Goal: Task Accomplishment & Management: Use online tool/utility

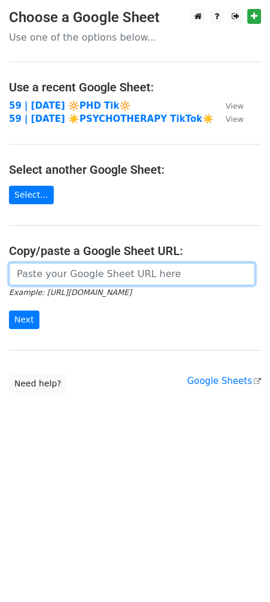
click at [109, 268] on input "url" at bounding box center [132, 274] width 246 height 23
paste input "[URL][DOMAIN_NAME]"
type input "[URL][DOMAIN_NAME]"
click at [9, 311] on input "Next" at bounding box center [24, 320] width 30 height 19
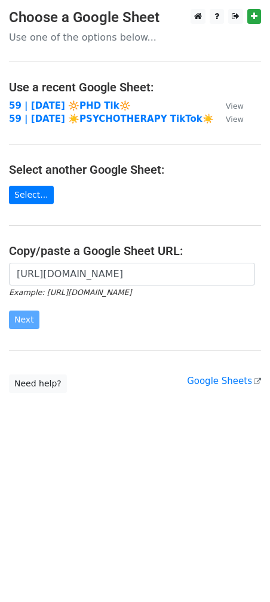
scroll to position [0, 0]
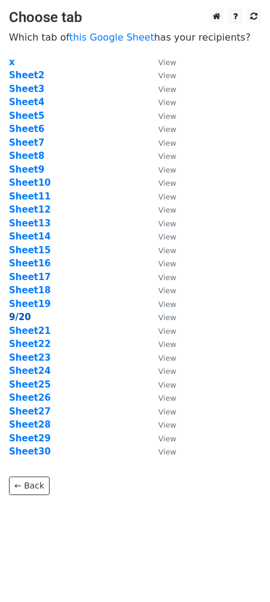
click at [17, 320] on strong "9/20" at bounding box center [20, 317] width 22 height 11
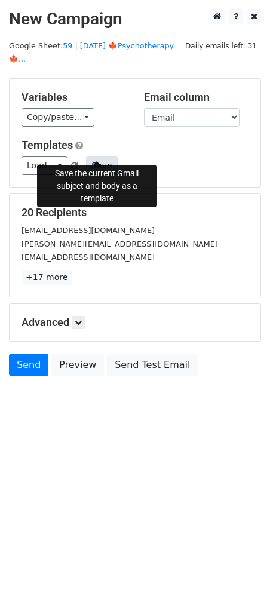
click at [100, 157] on button "Save" at bounding box center [101, 166] width 31 height 19
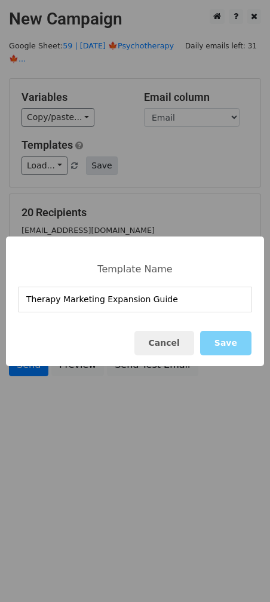
type input "Therapy Marketing Expansion Guide"
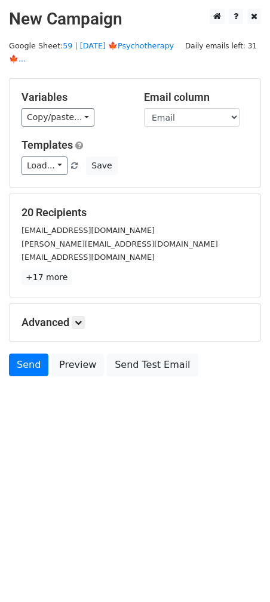
click at [115, 399] on body "New Campaign Daily emails left: 31 Google Sheet: 59 | SEP 20 🍁Psychotherapy🍁...…" at bounding box center [135, 219] width 270 height 421
click at [53, 157] on link "Load..." at bounding box center [45, 166] width 46 height 19
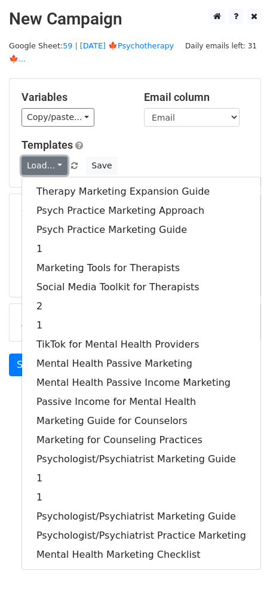
click at [53, 157] on link "Load..." at bounding box center [45, 166] width 46 height 19
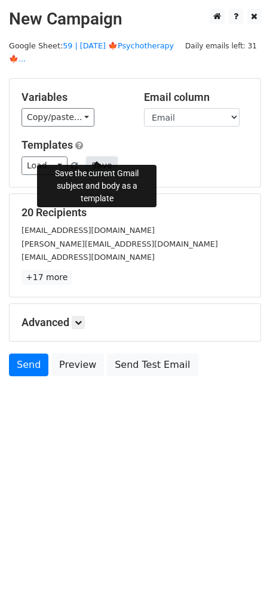
click at [99, 157] on button "Save" at bounding box center [101, 166] width 31 height 19
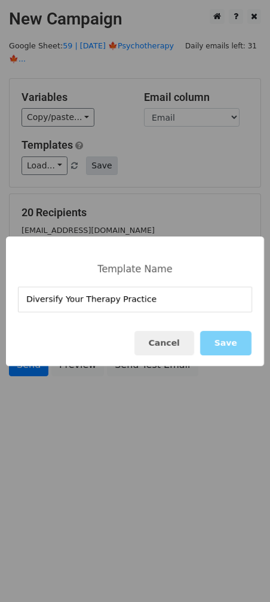
type input "Diversify Your Therapy Practice"
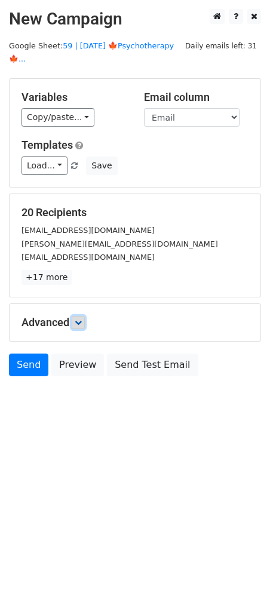
click at [78, 319] on icon at bounding box center [78, 322] width 7 height 7
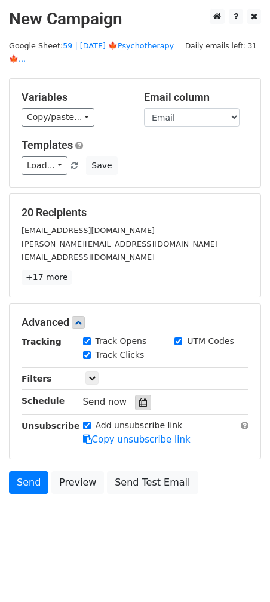
click at [139, 398] on icon at bounding box center [143, 402] width 8 height 8
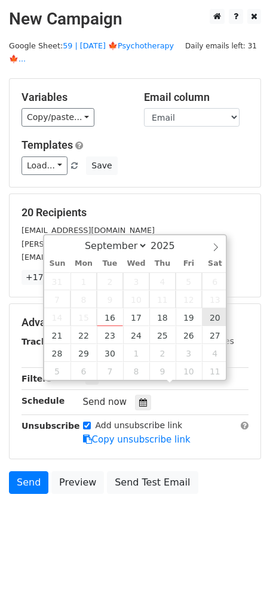
type input "2025-09-20 12:00"
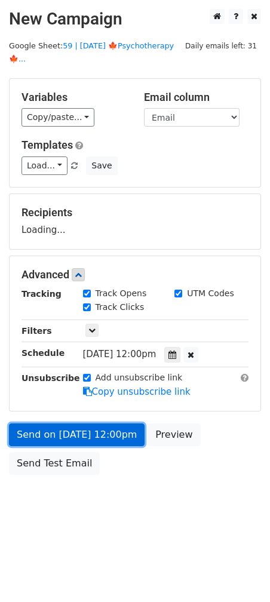
click at [109, 424] on link "Send on Sep 20 at 12:00pm" at bounding box center [77, 435] width 136 height 23
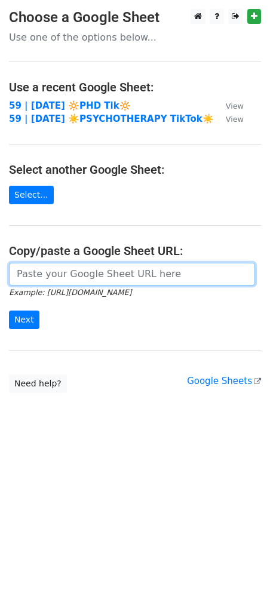
click at [104, 270] on input "url" at bounding box center [132, 274] width 246 height 23
paste input "[URL][DOMAIN_NAME]"
type input "[URL][DOMAIN_NAME]"
click at [9, 311] on input "Next" at bounding box center [24, 320] width 30 height 19
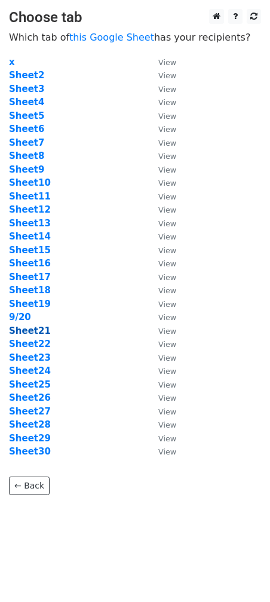
click at [26, 334] on strong "Sheet21" at bounding box center [30, 331] width 42 height 11
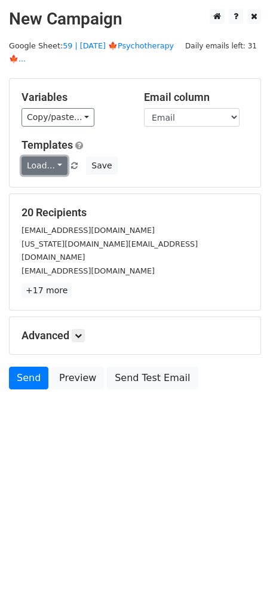
click at [44, 157] on link "Load..." at bounding box center [45, 166] width 46 height 19
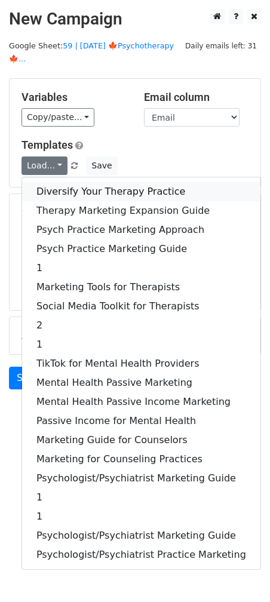
click at [68, 182] on link "Diversify Your Therapy Practice" at bounding box center [141, 191] width 238 height 19
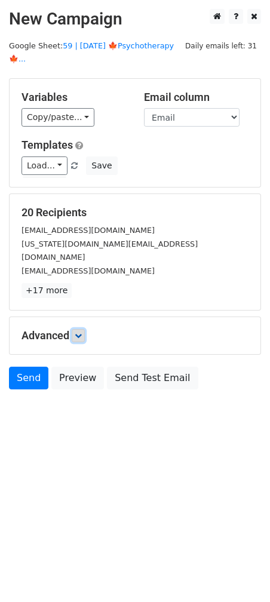
click at [85, 329] on link at bounding box center [78, 335] width 13 height 13
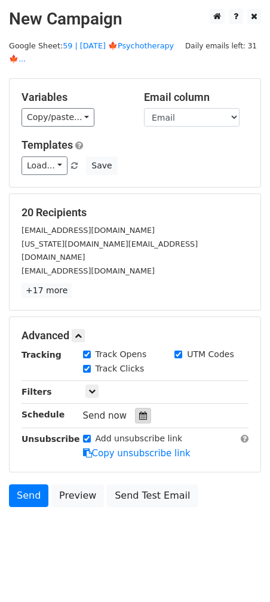
click at [139, 412] on icon at bounding box center [143, 416] width 8 height 8
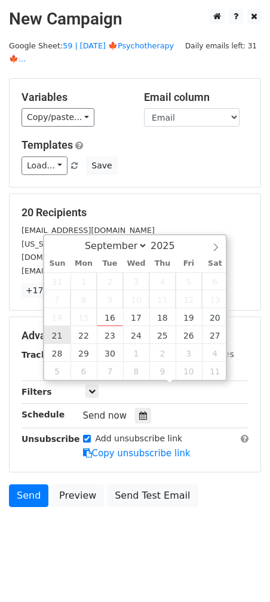
type input "2025-09-21 12:00"
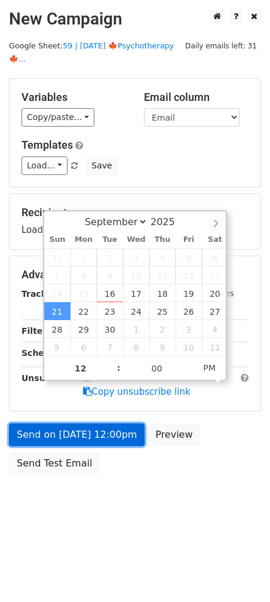
click at [58, 424] on link "Send on Sep 21 at 12:00pm" at bounding box center [77, 435] width 136 height 23
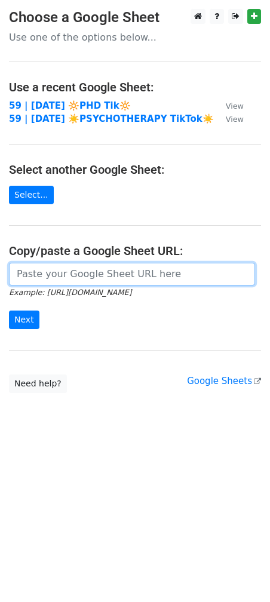
click at [105, 275] on input "url" at bounding box center [132, 274] width 246 height 23
paste input "https://docs.google.com/spreadsheets/d/1AhY0atU6necfEGkM3fyWchyyTTBVxH6CLCtDW69…"
type input "https://docs.google.com/spreadsheets/d/1AhY0atU6necfEGkM3fyWchyyTTBVxH6CLCtDW69…"
click at [9, 311] on input "Next" at bounding box center [24, 320] width 30 height 19
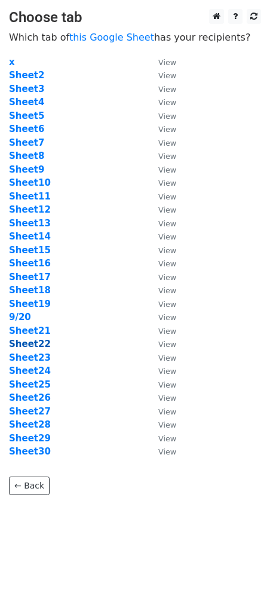
click at [36, 345] on strong "Sheet22" at bounding box center [30, 344] width 42 height 11
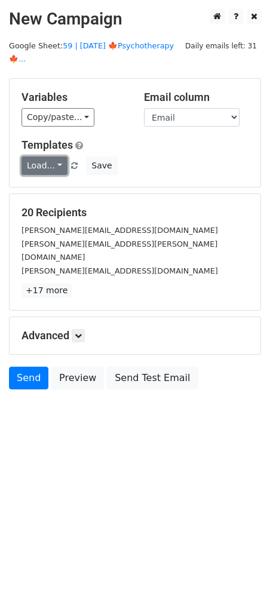
click at [45, 157] on link "Load..." at bounding box center [45, 166] width 46 height 19
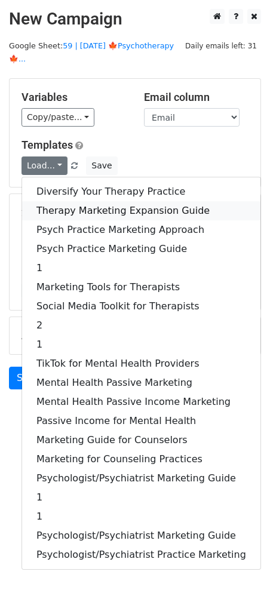
click at [80, 201] on link "Therapy Marketing Expansion Guide" at bounding box center [141, 210] width 238 height 19
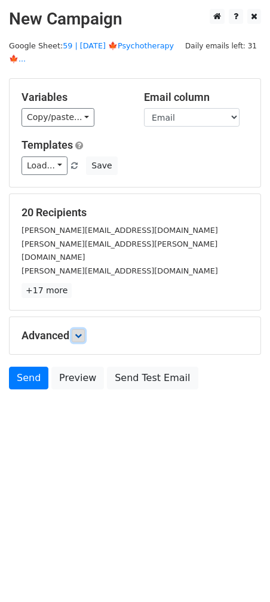
click at [80, 332] on icon at bounding box center [78, 335] width 7 height 7
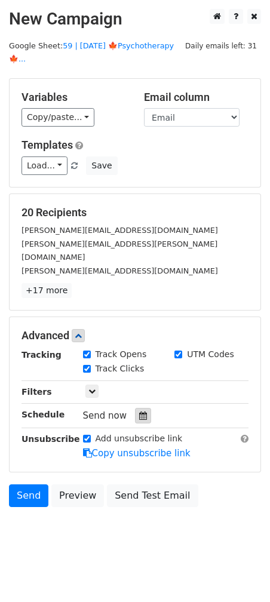
click at [139, 412] on icon at bounding box center [143, 416] width 8 height 8
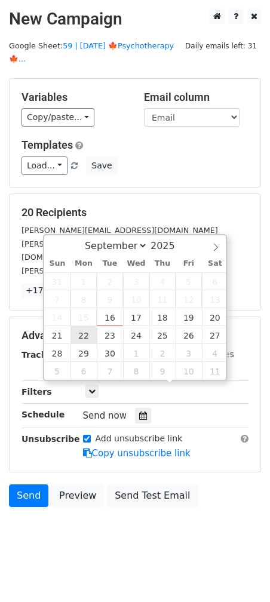
type input "[DATE] 12:00"
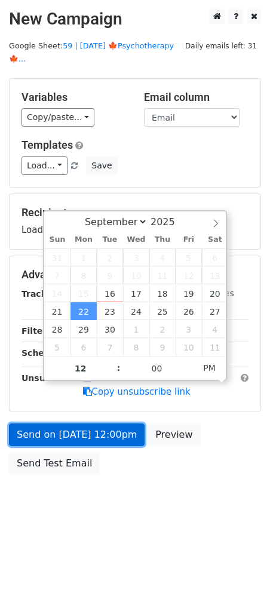
click at [90, 427] on link "Send on [DATE] 12:00pm" at bounding box center [77, 435] width 136 height 23
